Goal: Information Seeking & Learning: Learn about a topic

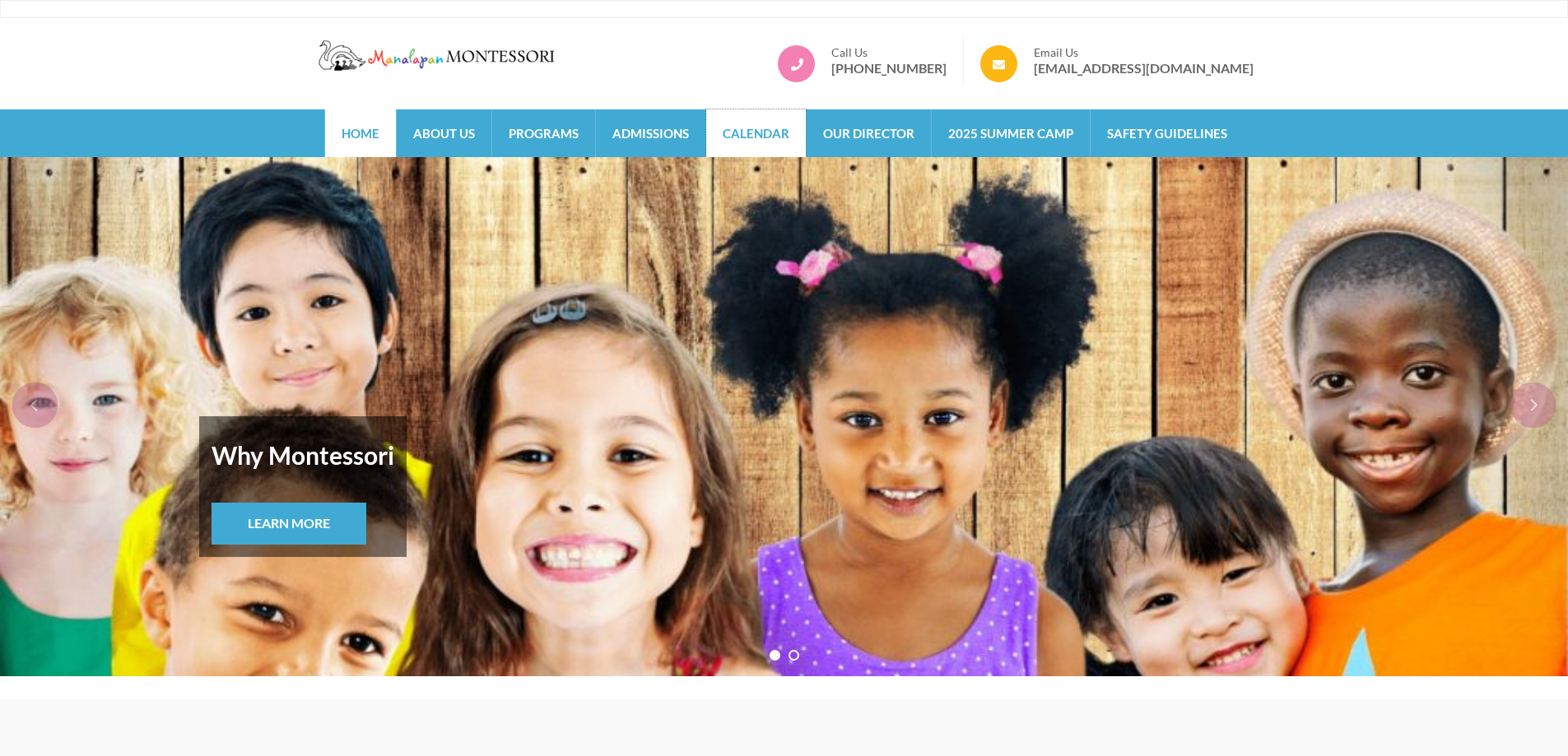
click at [750, 142] on link "Calendar" at bounding box center [755, 133] width 100 height 47
click at [524, 136] on link "Programs" at bounding box center [543, 133] width 103 height 47
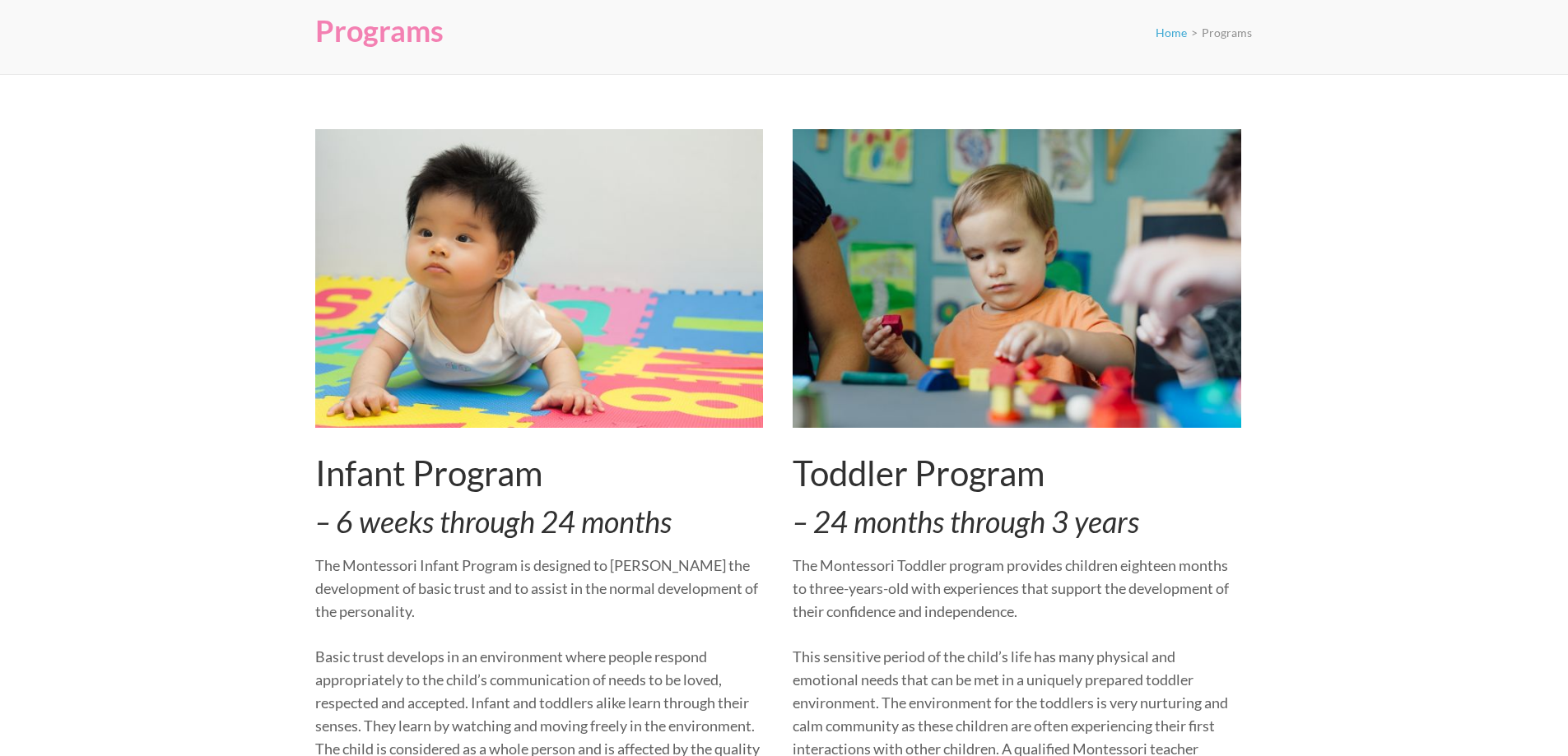
scroll to position [246, 0]
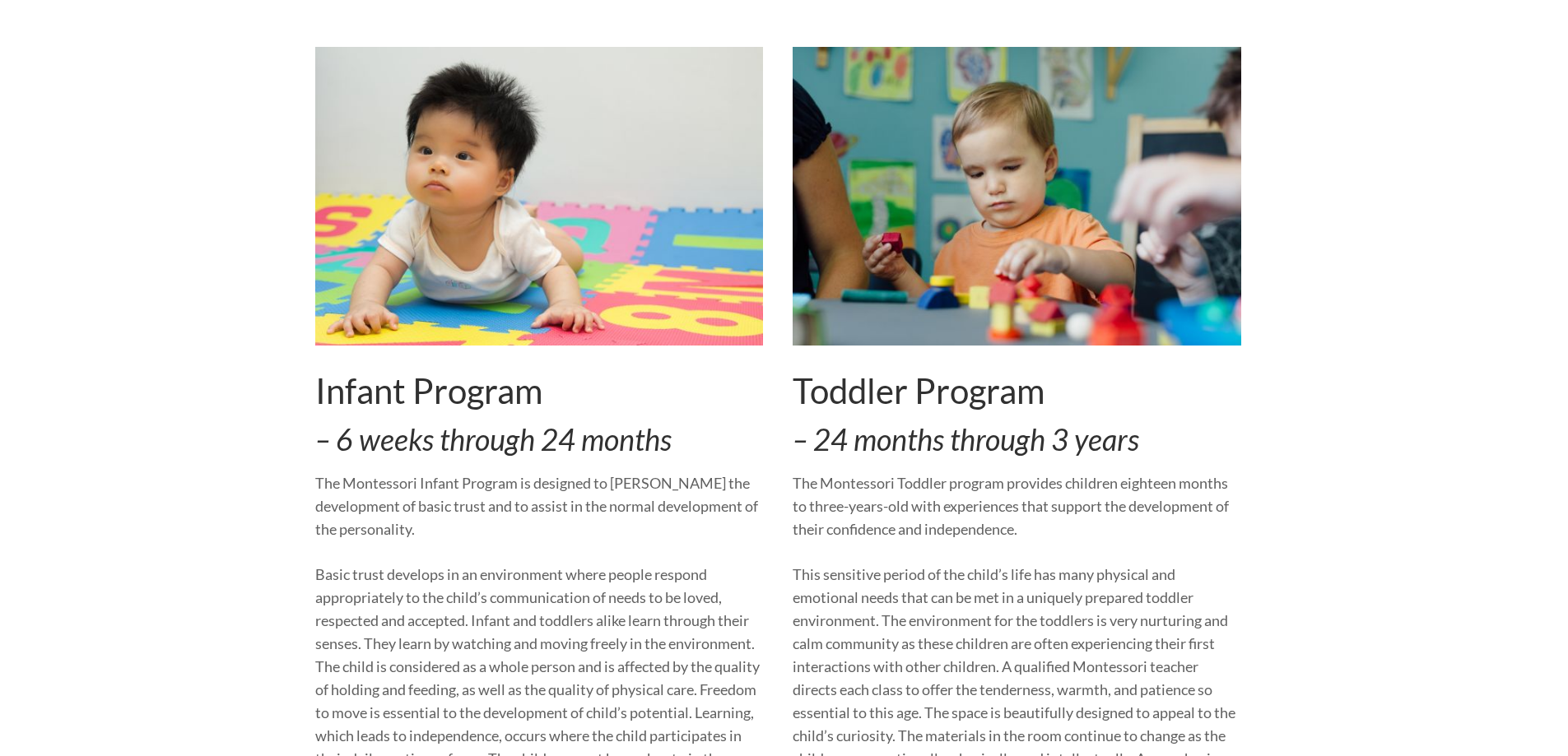
click at [944, 401] on h2 "Toddler Program" at bounding box center [1017, 391] width 449 height 41
click at [930, 273] on img at bounding box center [1017, 196] width 449 height 299
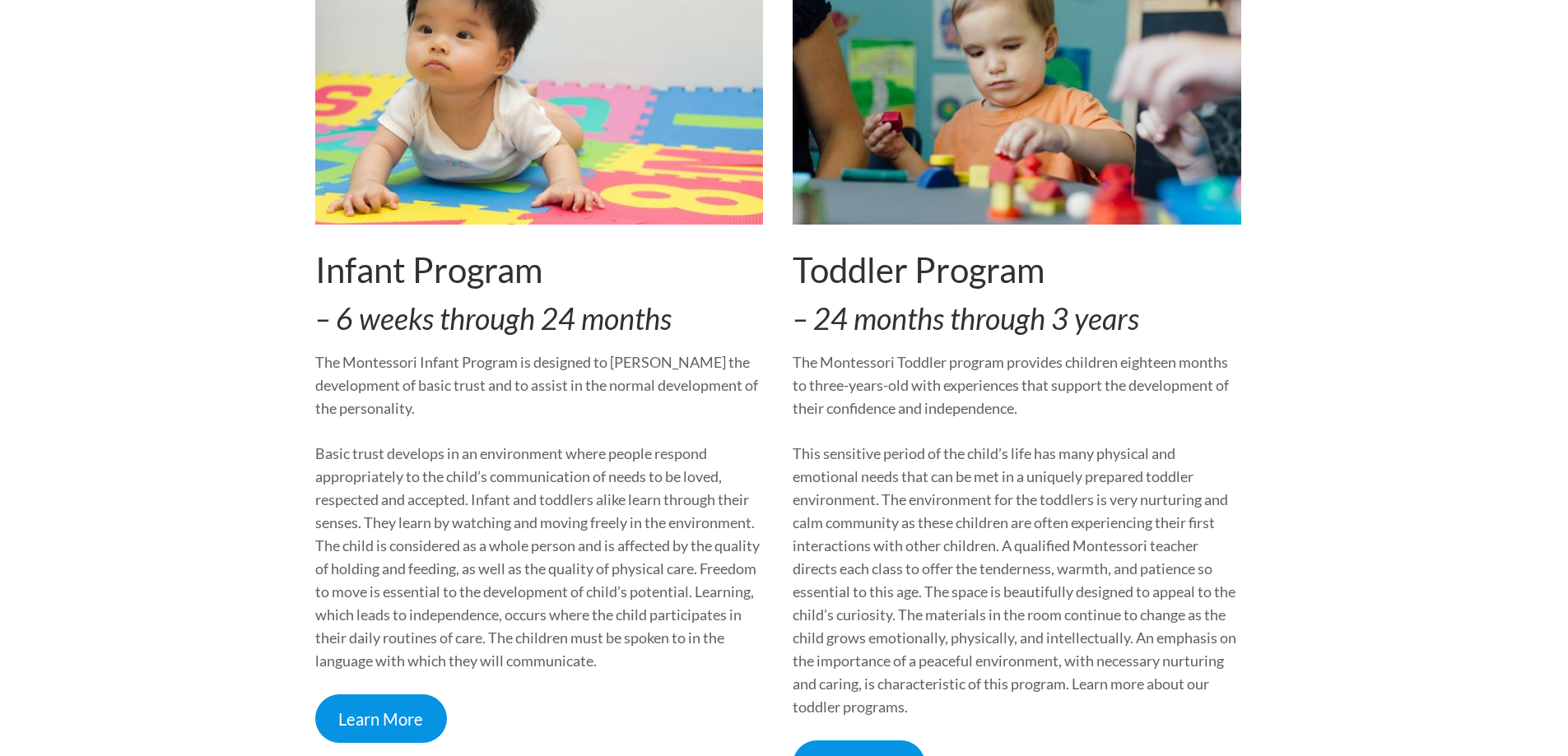
scroll to position [576, 0]
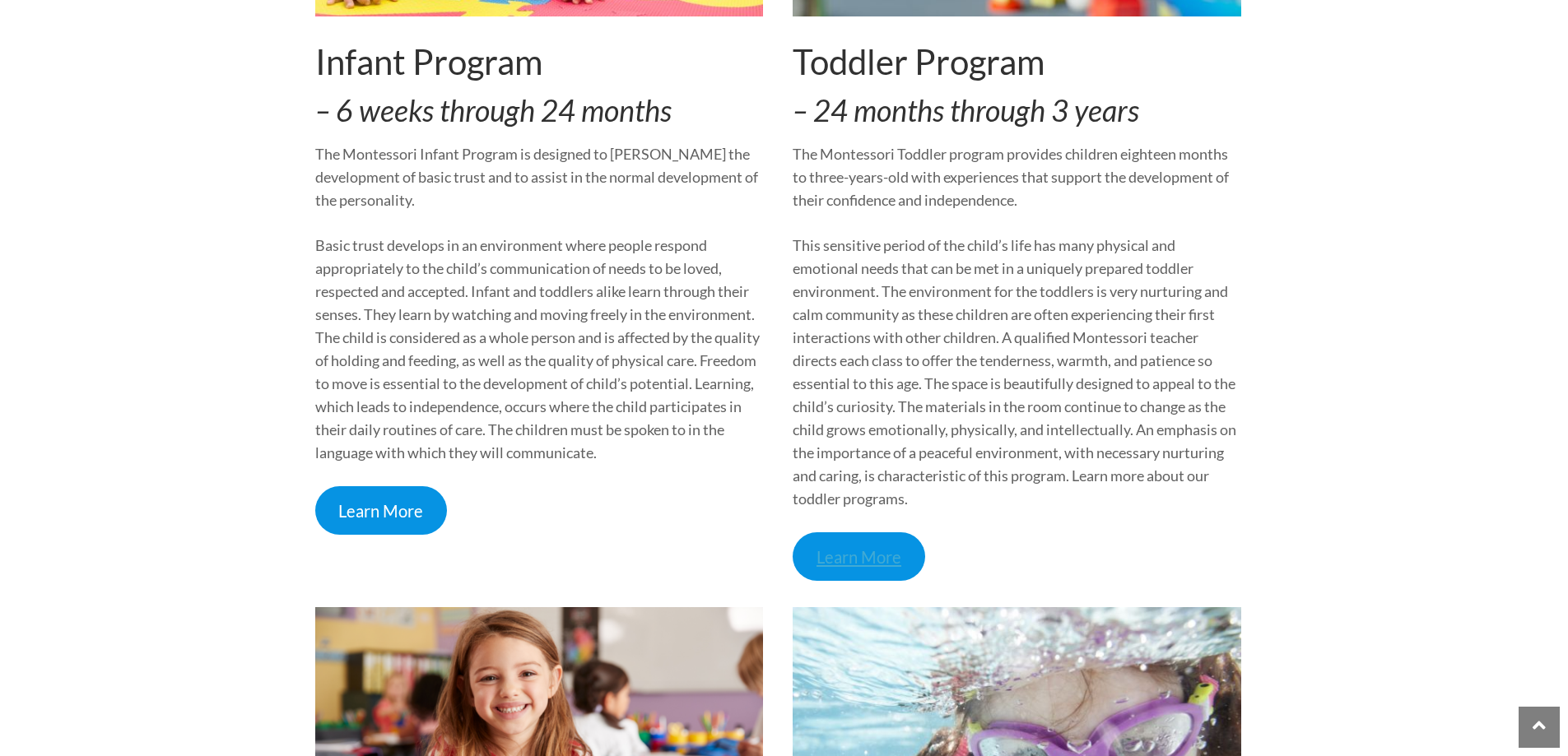
click at [904, 556] on link "Learn More" at bounding box center [859, 556] width 132 height 48
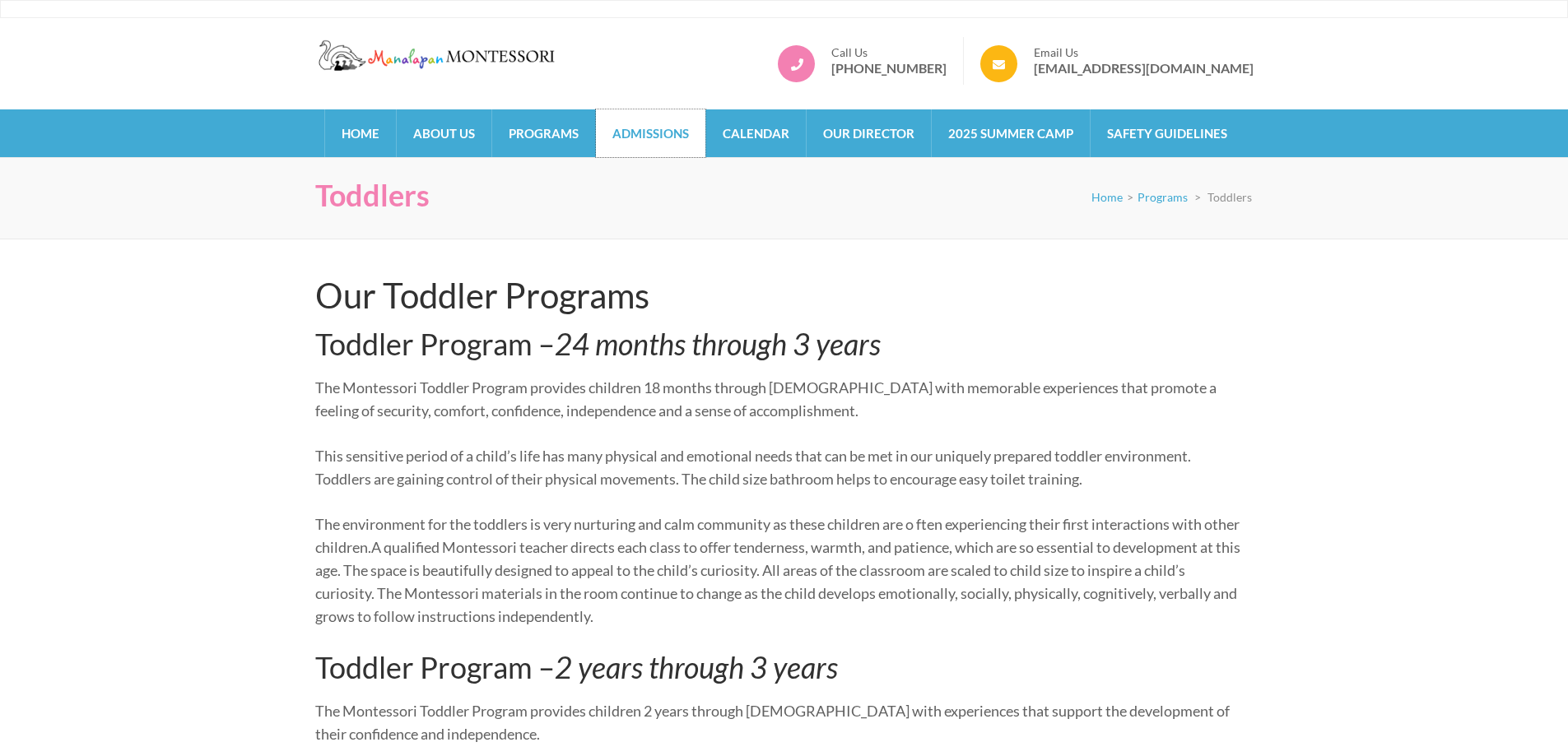
click at [632, 132] on link "Admissions" at bounding box center [650, 133] width 109 height 47
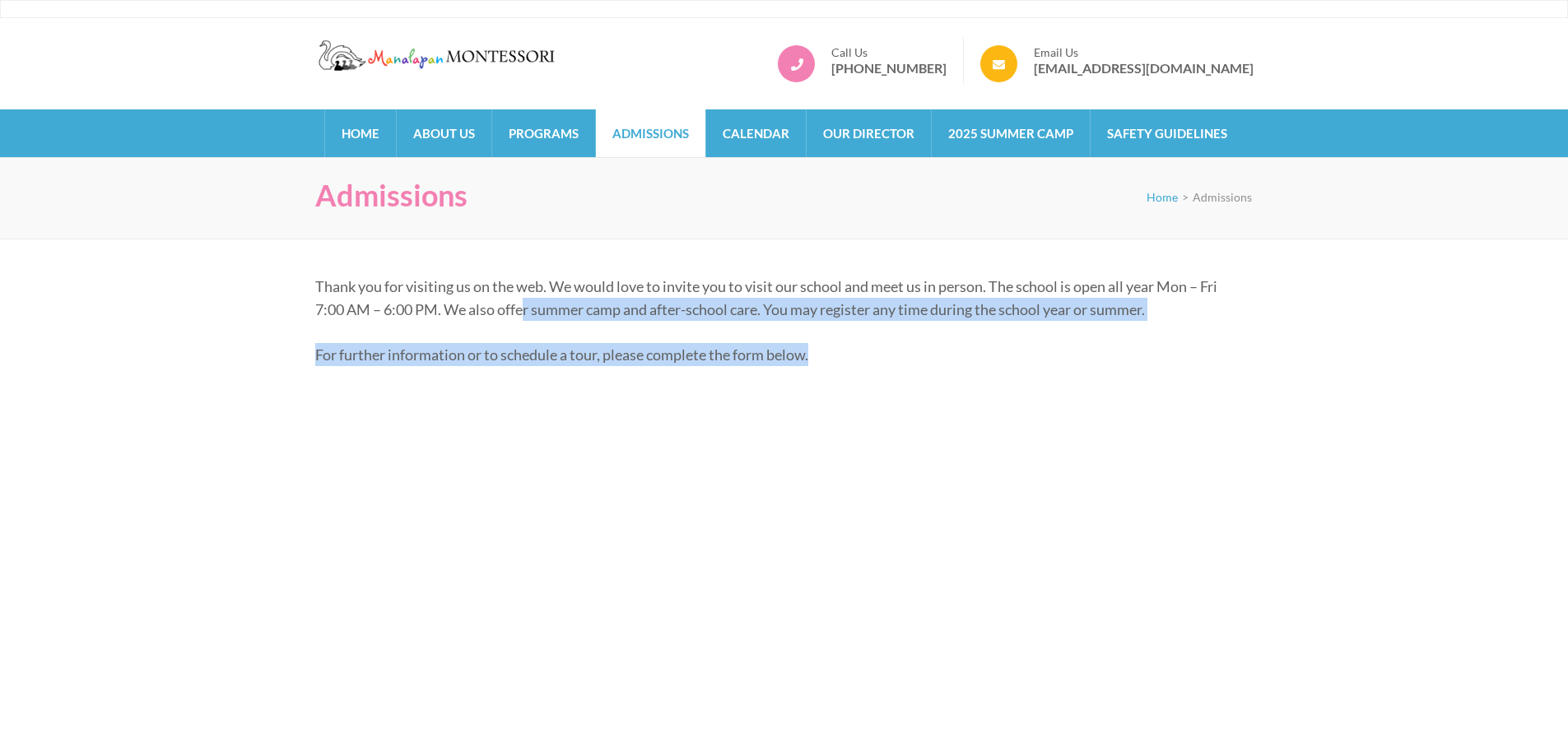
drag, startPoint x: 526, startPoint y: 306, endPoint x: 1042, endPoint y: 324, distance: 516.3
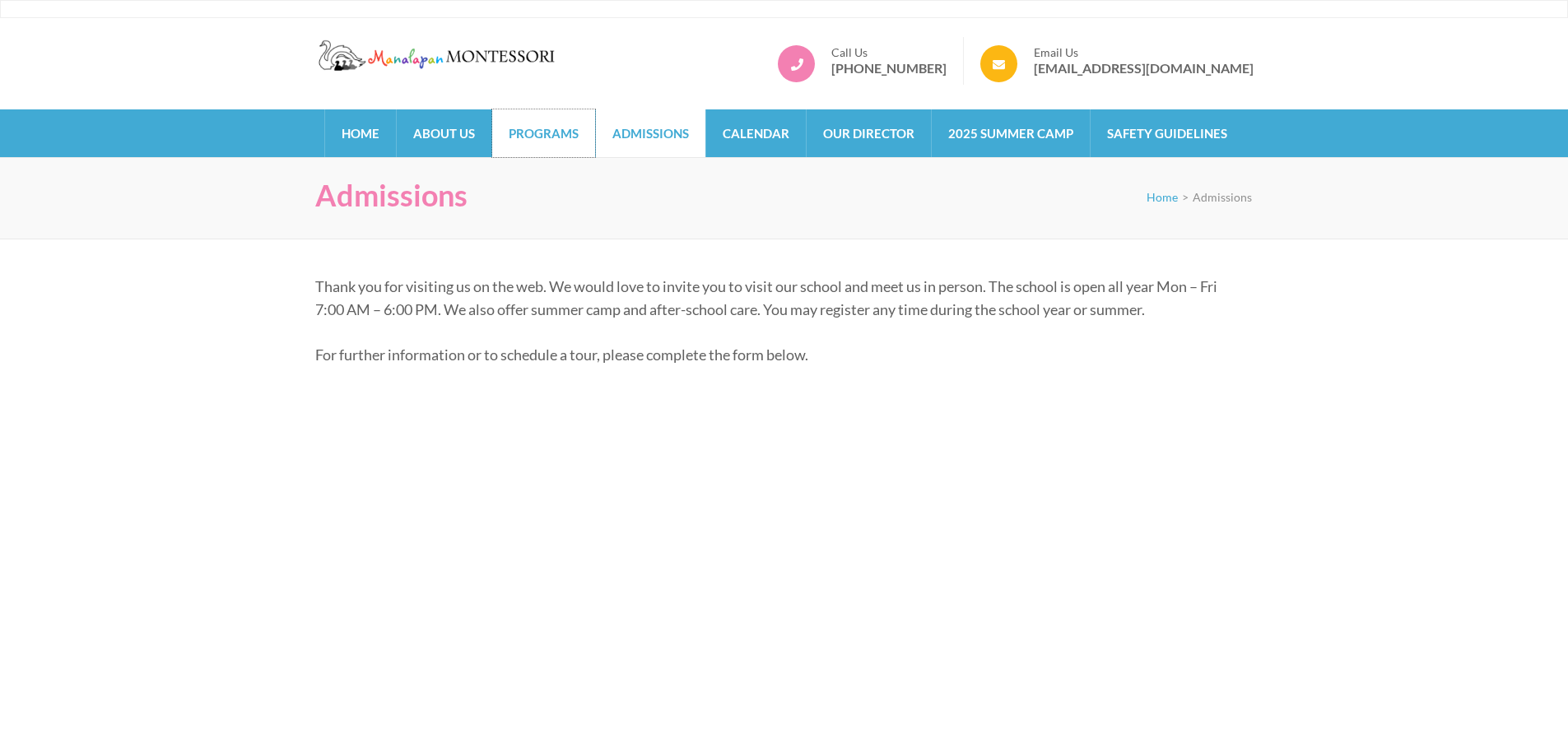
click at [535, 133] on link "Programs" at bounding box center [543, 133] width 103 height 47
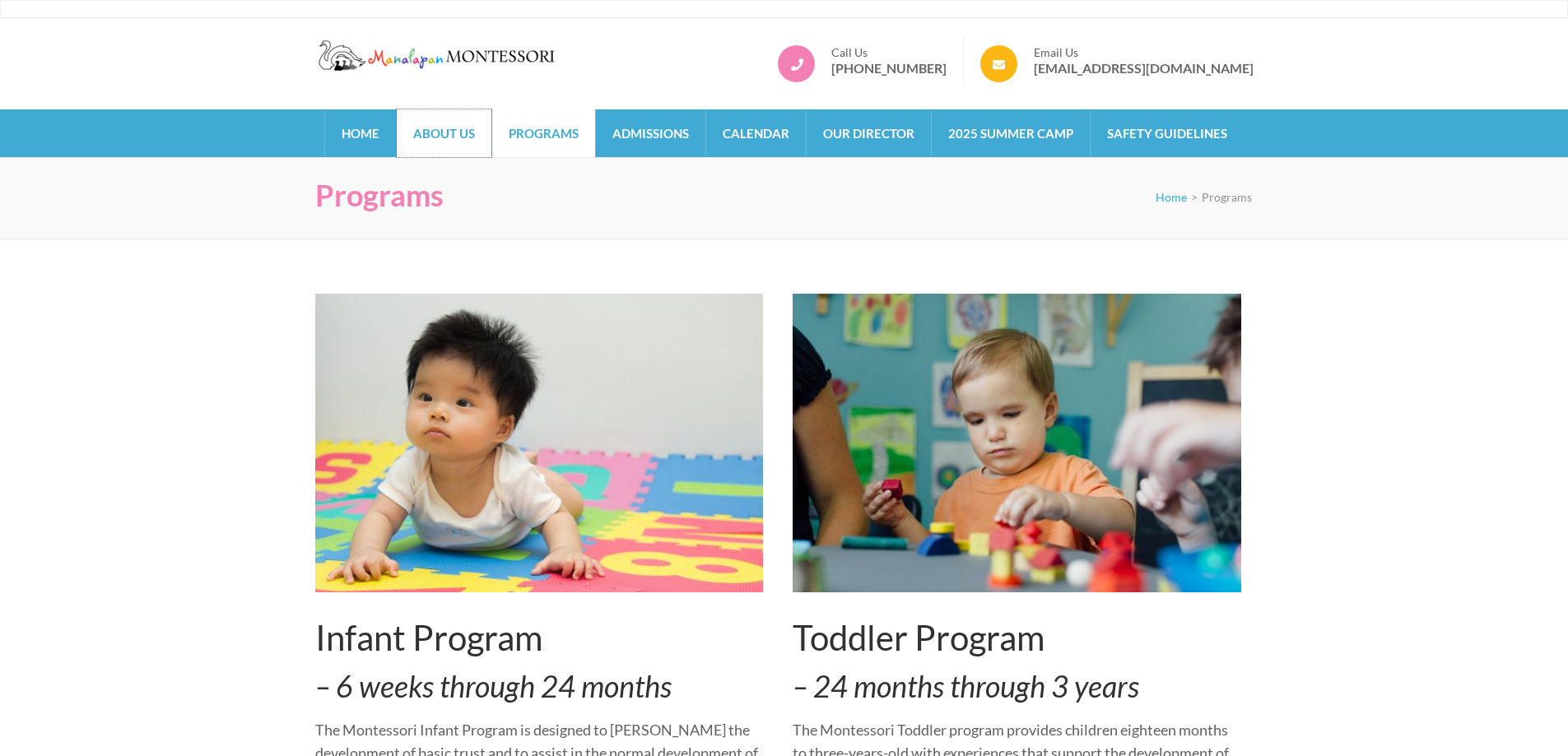
click at [460, 139] on link "About Us" at bounding box center [444, 133] width 95 height 47
